Goal: Answer question/provide support: Answer question/provide support

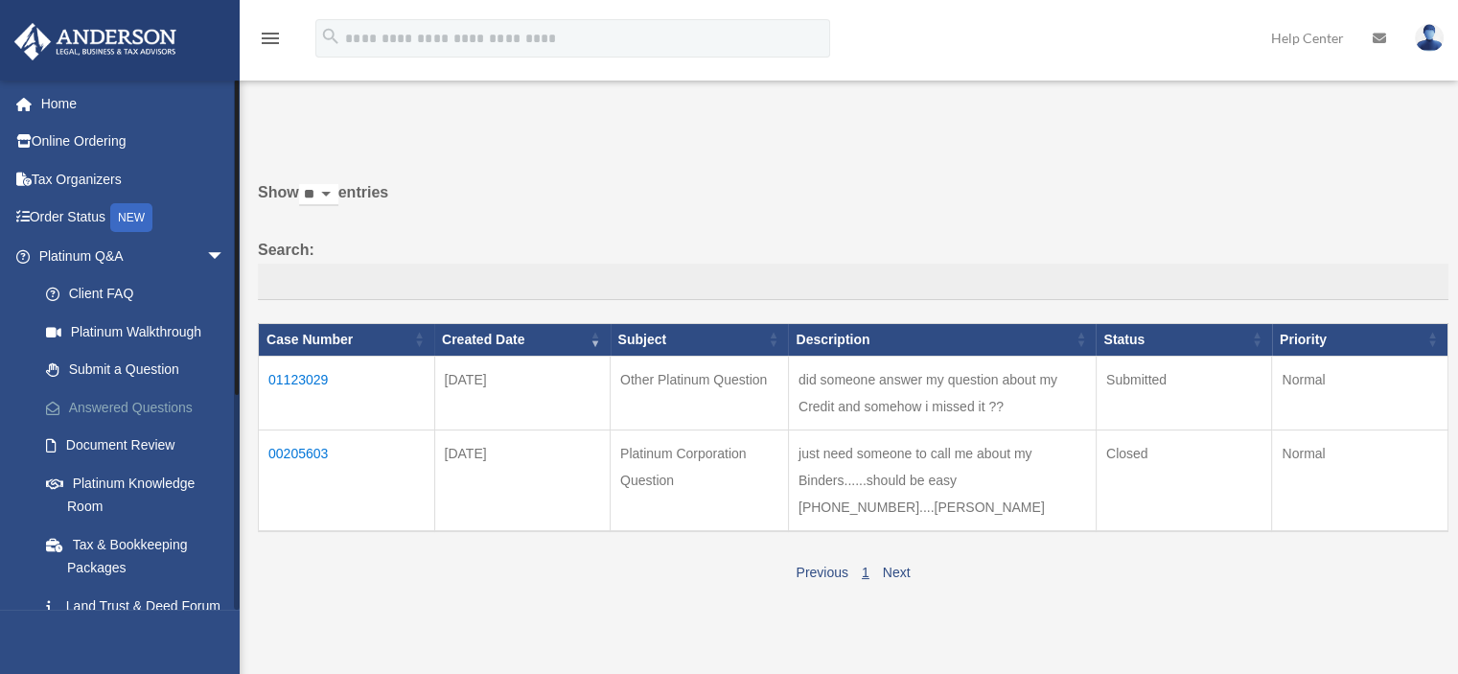
click at [152, 397] on link "Answered Questions" at bounding box center [140, 407] width 227 height 38
click at [311, 377] on td "01123029" at bounding box center [347, 393] width 176 height 74
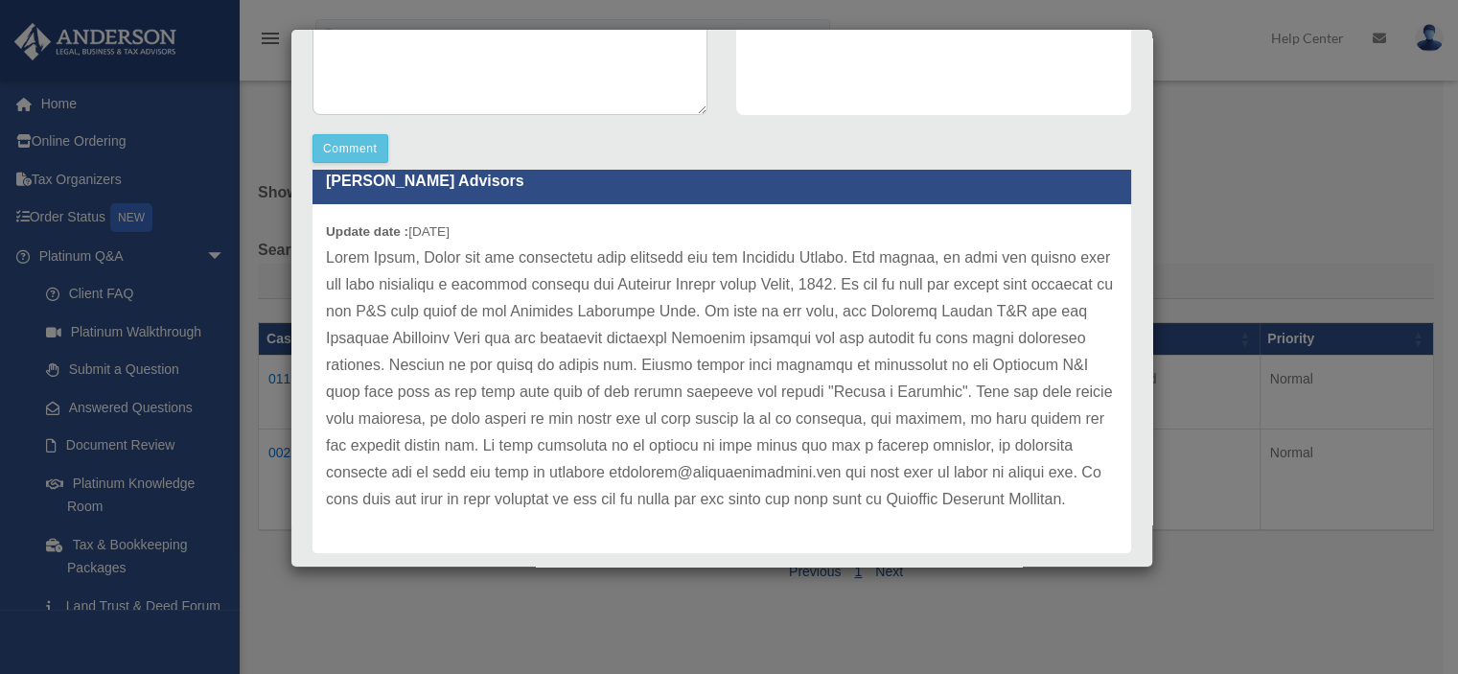
scroll to position [521, 0]
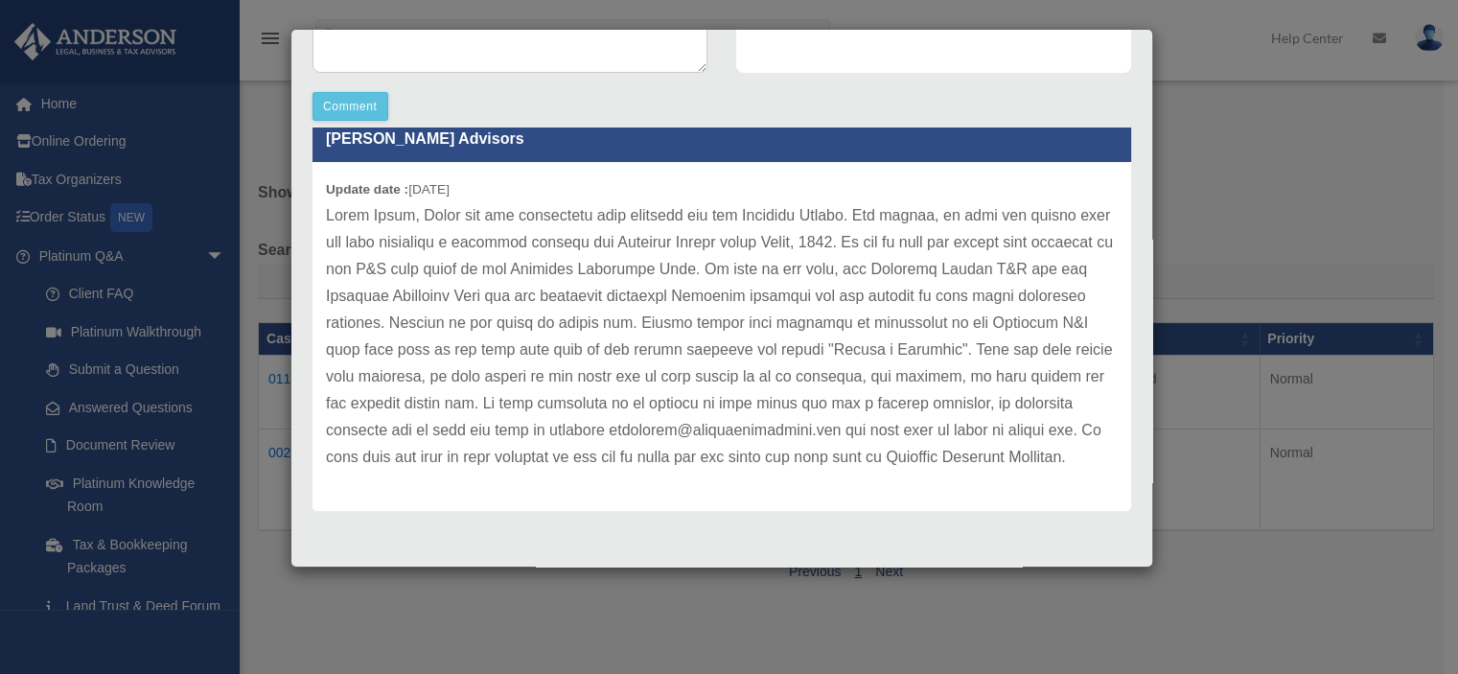
click at [272, 107] on div "Case Detail × Other Platinum Question Case Number 01123029 Created Date Septemb…" at bounding box center [729, 337] width 1458 height 674
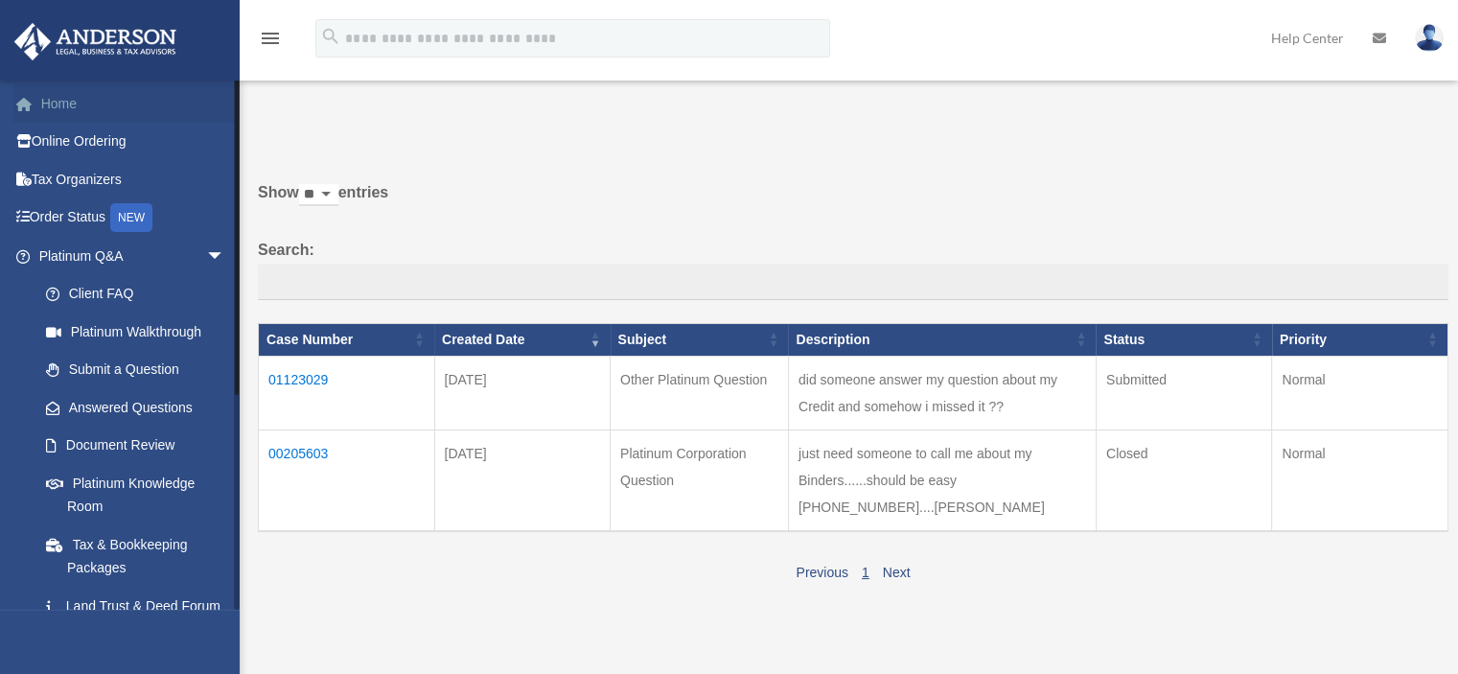
click at [49, 100] on link "Home" at bounding box center [133, 103] width 241 height 38
